Goal: Navigation & Orientation: Go to known website

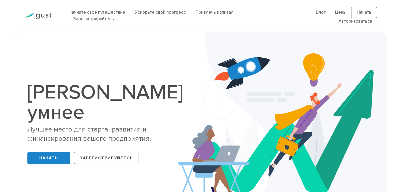
click at [264, 73] on img at bounding box center [282, 124] width 208 height 185
click at [348, 22] on font "Авторизоваться" at bounding box center [355, 21] width 34 height 5
click at [165, 59] on div "Стартап умнее Лучшее место для старта, развития и финансирования вашего предпри…" at bounding box center [200, 124] width 354 height 159
click at [364, 13] on font "Начать" at bounding box center [363, 12] width 15 height 5
